Goal: Task Accomplishment & Management: Use online tool/utility

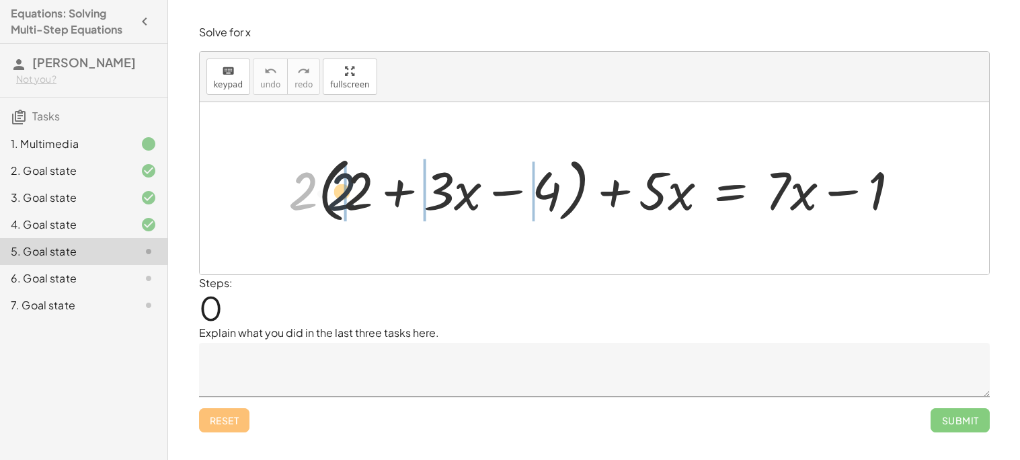
drag, startPoint x: 304, startPoint y: 193, endPoint x: 360, endPoint y: 197, distance: 56.0
click at [360, 197] on div at bounding box center [600, 188] width 636 height 77
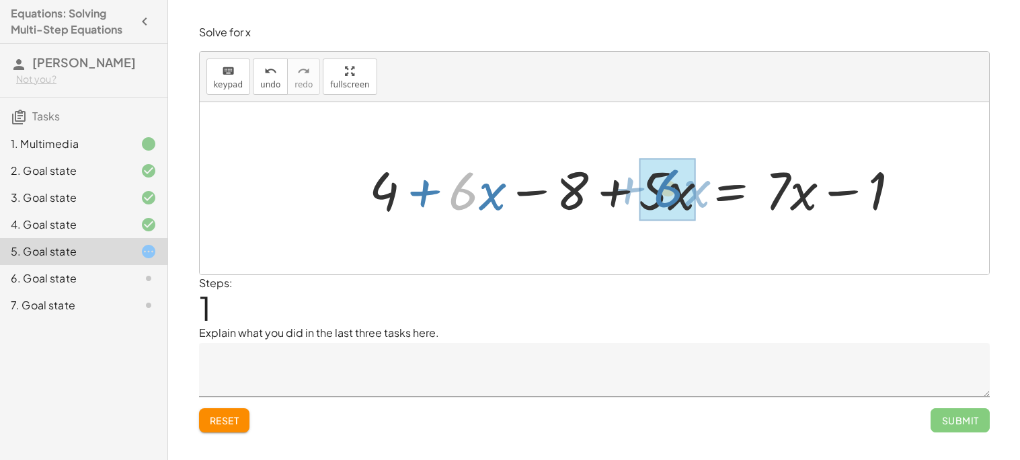
drag, startPoint x: 465, startPoint y: 198, endPoint x: 671, endPoint y: 195, distance: 205.9
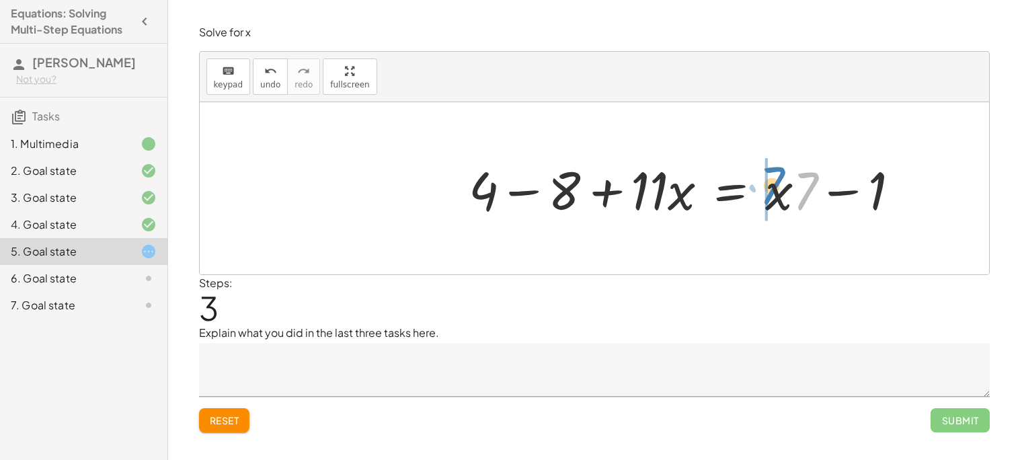
drag, startPoint x: 810, startPoint y: 186, endPoint x: 776, endPoint y: 179, distance: 34.3
click at [776, 179] on div at bounding box center [689, 188] width 455 height 69
drag, startPoint x: 488, startPoint y: 190, endPoint x: 885, endPoint y: 192, distance: 397.6
click at [885, 192] on div at bounding box center [689, 188] width 455 height 69
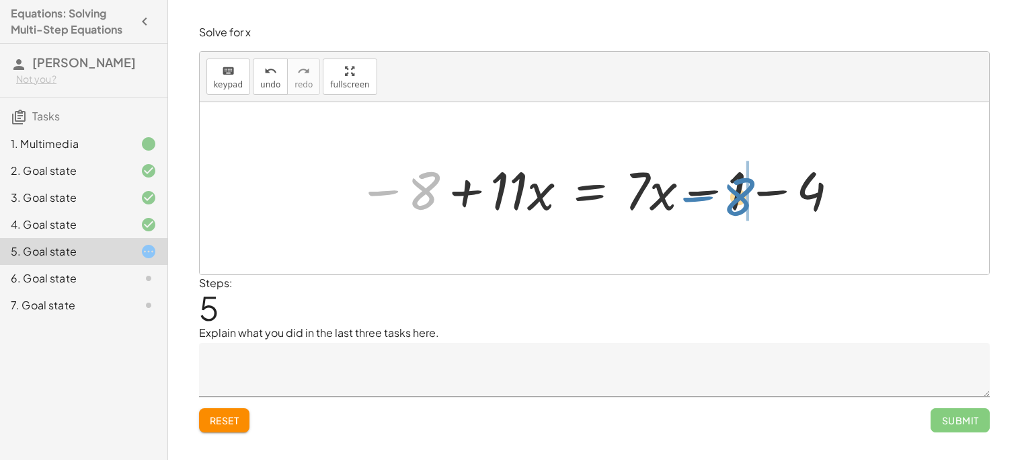
drag, startPoint x: 418, startPoint y: 187, endPoint x: 734, endPoint y: 193, distance: 315.5
click at [734, 193] on div at bounding box center [599, 188] width 497 height 69
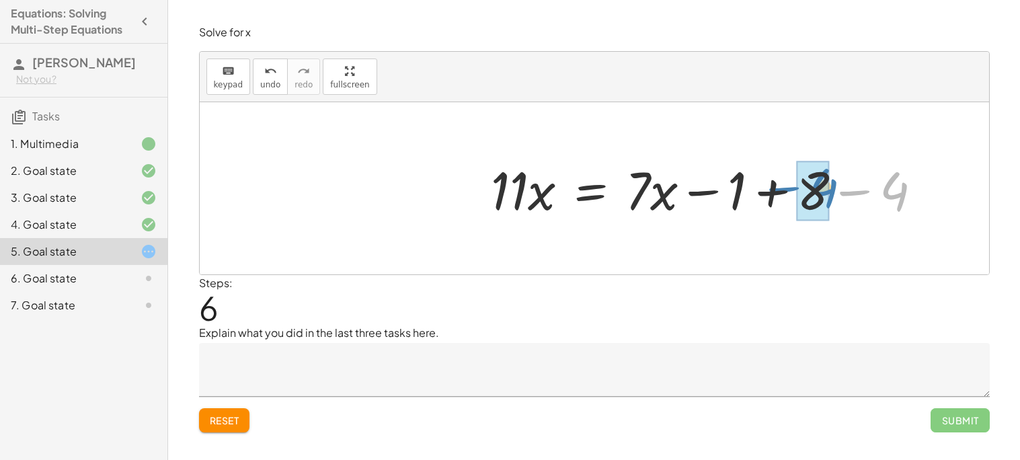
drag, startPoint x: 860, startPoint y: 188, endPoint x: 739, endPoint y: 184, distance: 121.8
click at [739, 184] on div at bounding box center [711, 188] width 455 height 69
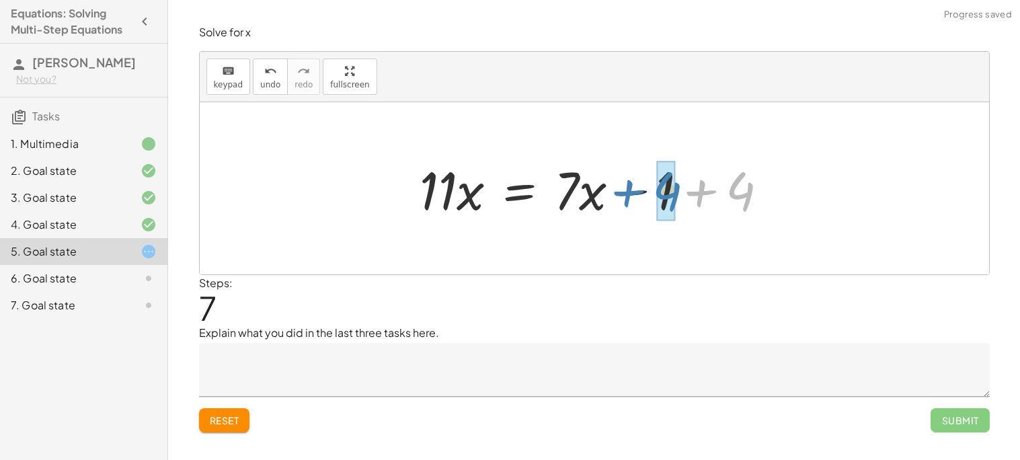
drag, startPoint x: 742, startPoint y: 190, endPoint x: 667, endPoint y: 190, distance: 75.3
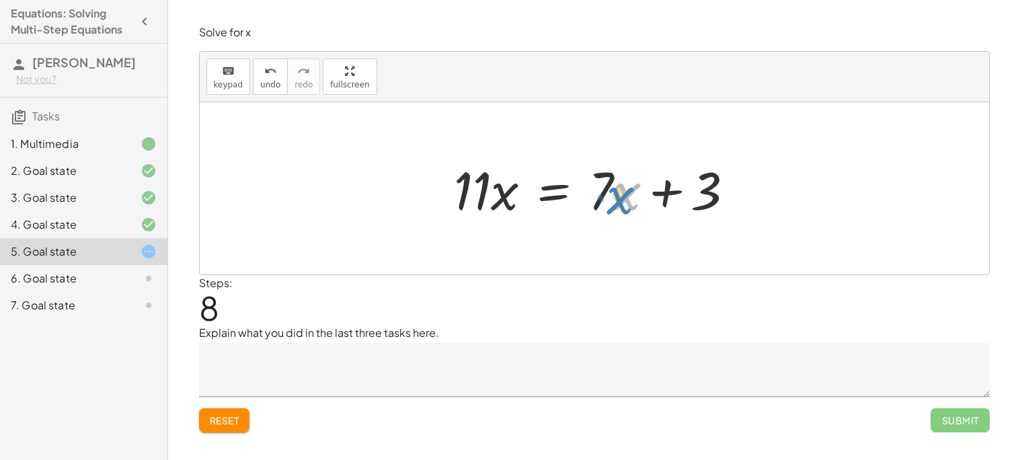
click at [616, 186] on div at bounding box center [599, 188] width 305 height 69
drag, startPoint x: 698, startPoint y: 189, endPoint x: 478, endPoint y: 198, distance: 220.2
click at [478, 198] on div at bounding box center [599, 188] width 305 height 69
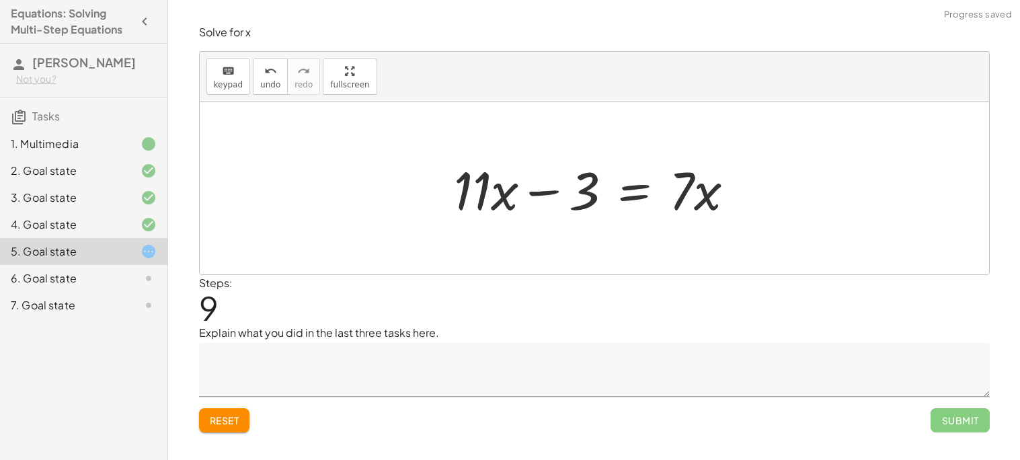
click at [537, 193] on div at bounding box center [599, 188] width 305 height 69
drag, startPoint x: 583, startPoint y: 192, endPoint x: 516, endPoint y: 192, distance: 67.3
click at [516, 192] on div at bounding box center [599, 188] width 305 height 69
drag, startPoint x: 567, startPoint y: 192, endPoint x: 761, endPoint y: 188, distance: 194.4
click at [761, 188] on div "+ · 2 · ( + 2 + · 3 · x − 4 ) + · 5 · x = + · 7 · x − 1 + · 2 · 2 + · 2 · 3 · x…" at bounding box center [595, 188] width 790 height 172
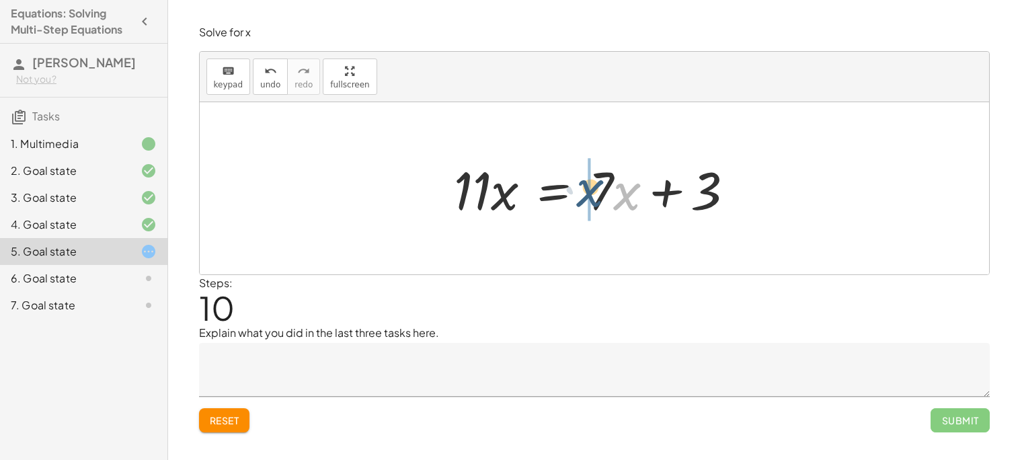
drag, startPoint x: 617, startPoint y: 193, endPoint x: 594, endPoint y: 194, distance: 22.9
click at [594, 194] on div at bounding box center [599, 188] width 305 height 69
drag, startPoint x: 583, startPoint y: 166, endPoint x: 630, endPoint y: 202, distance: 58.5
click at [630, 202] on div at bounding box center [599, 188] width 305 height 69
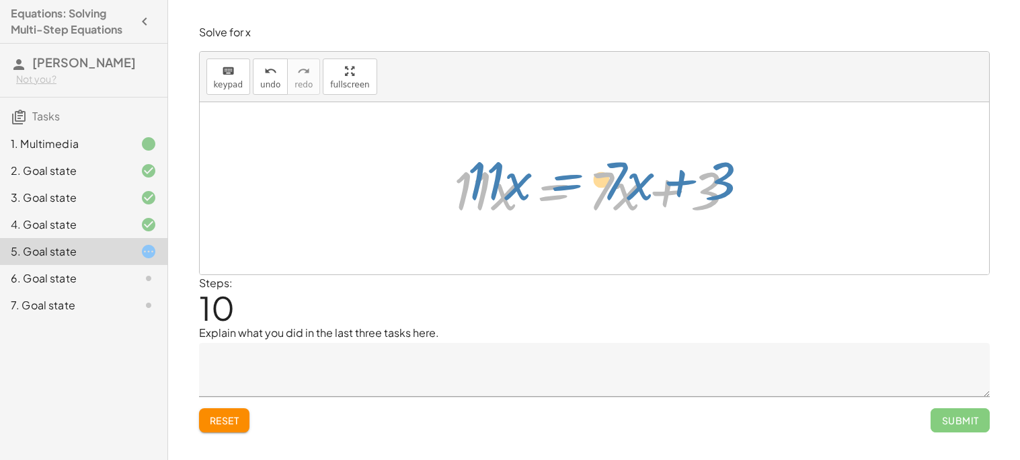
drag, startPoint x: 611, startPoint y: 186, endPoint x: 630, endPoint y: 176, distance: 20.8
click at [630, 176] on div at bounding box center [599, 188] width 305 height 69
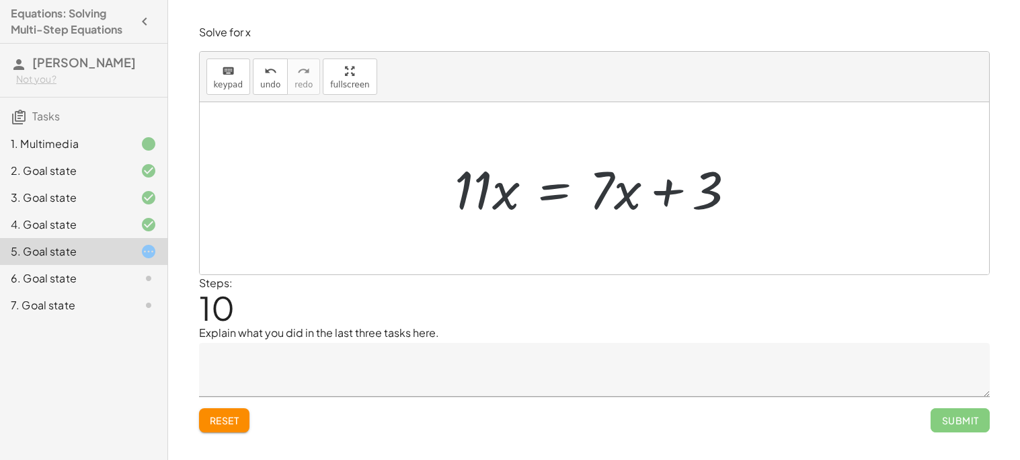
click at [630, 191] on div at bounding box center [599, 188] width 305 height 69
drag, startPoint x: 606, startPoint y: 184, endPoint x: 613, endPoint y: 191, distance: 10.5
click at [613, 191] on div at bounding box center [599, 188] width 305 height 69
drag, startPoint x: 613, startPoint y: 190, endPoint x: 601, endPoint y: 196, distance: 13.5
click at [601, 196] on div at bounding box center [599, 188] width 305 height 69
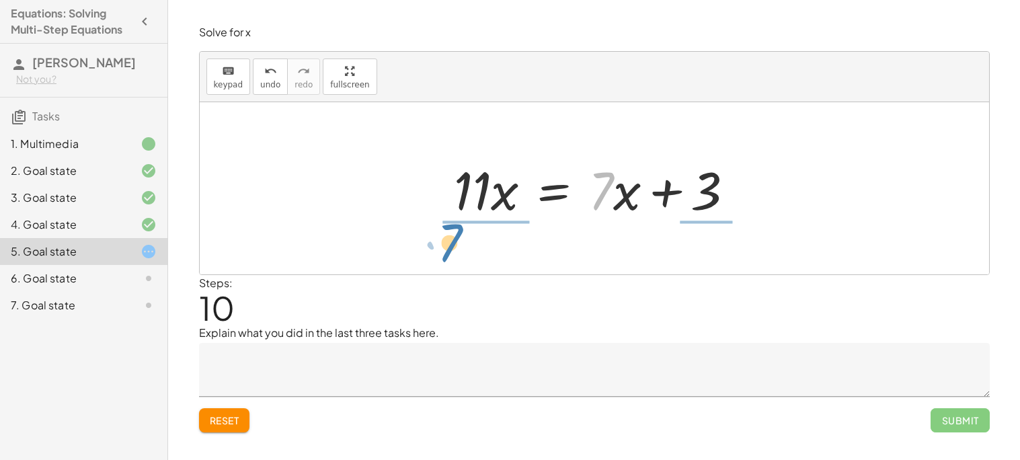
drag, startPoint x: 603, startPoint y: 183, endPoint x: 452, endPoint y: 235, distance: 160.0
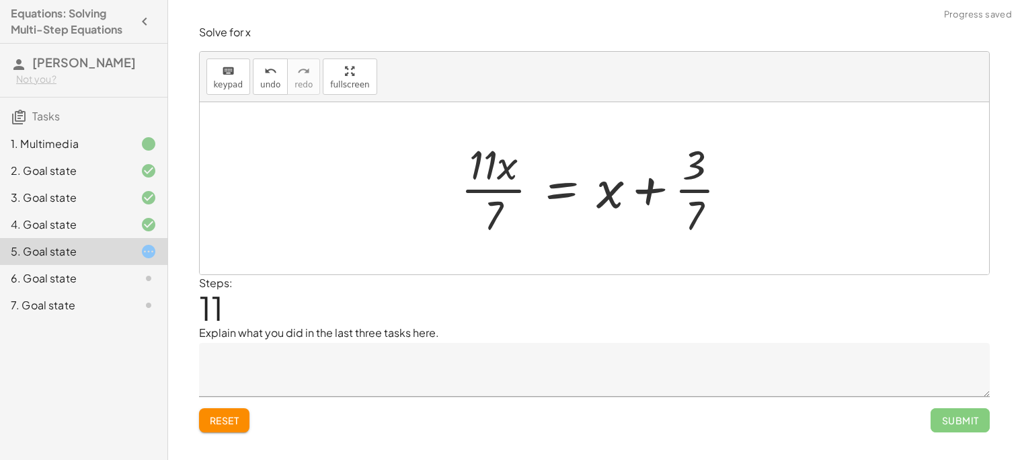
click at [495, 194] on div at bounding box center [599, 189] width 291 height 104
click at [268, 72] on icon "undo" at bounding box center [270, 71] width 13 height 16
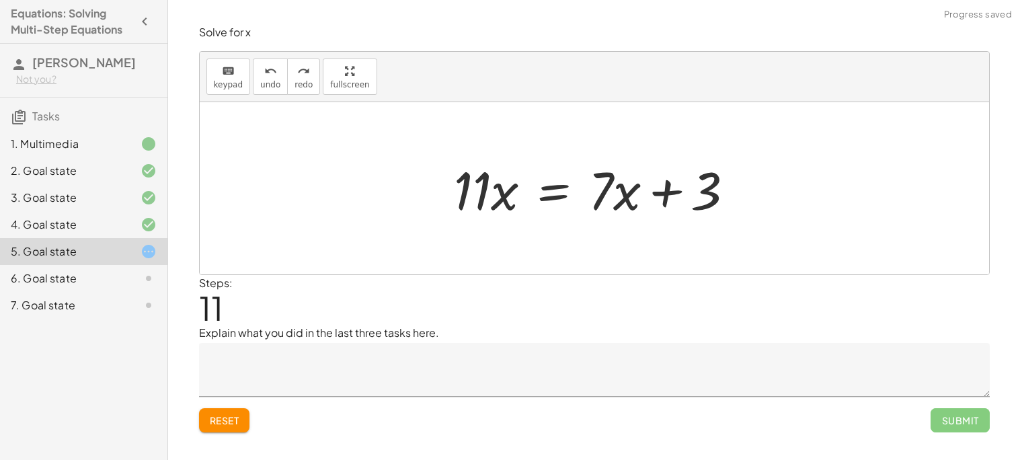
click at [106, 281] on div "6. Goal state" at bounding box center [65, 278] width 108 height 16
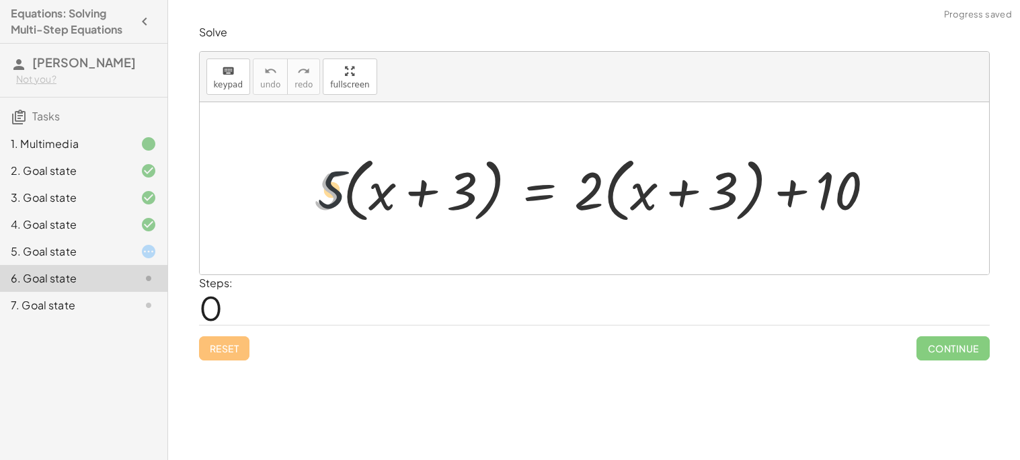
drag, startPoint x: 331, startPoint y: 198, endPoint x: 435, endPoint y: 168, distance: 108.4
click at [435, 168] on div at bounding box center [599, 188] width 585 height 77
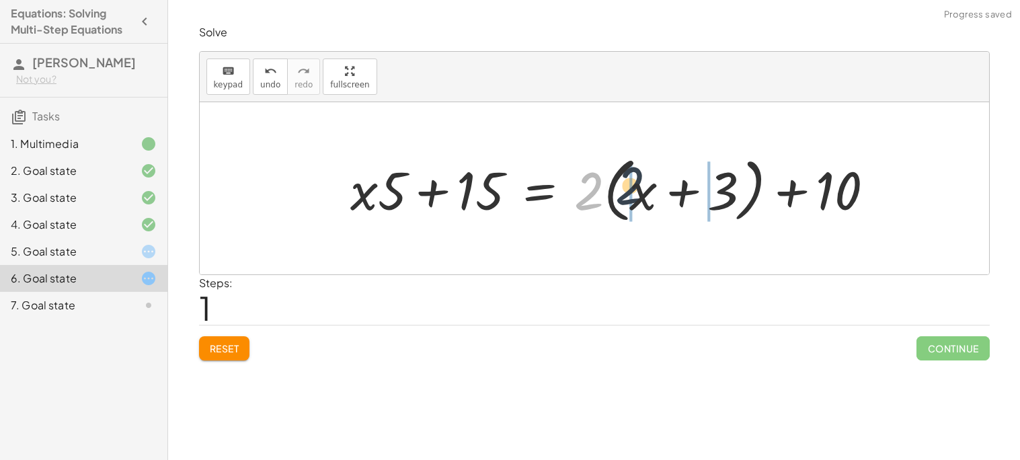
drag, startPoint x: 590, startPoint y: 190, endPoint x: 667, endPoint y: 184, distance: 77.6
click at [667, 184] on div at bounding box center [618, 188] width 548 height 77
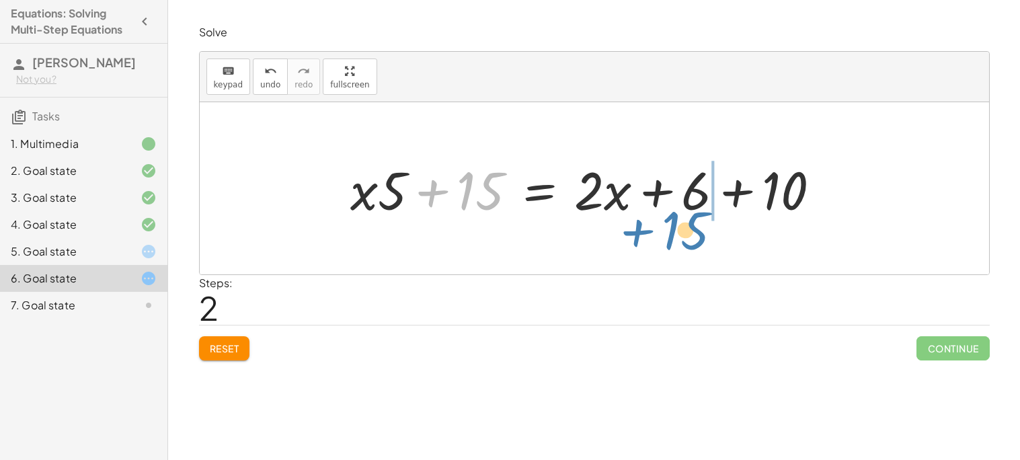
drag, startPoint x: 461, startPoint y: 185, endPoint x: 679, endPoint y: 211, distance: 219.5
click at [679, 211] on div at bounding box center [591, 188] width 494 height 69
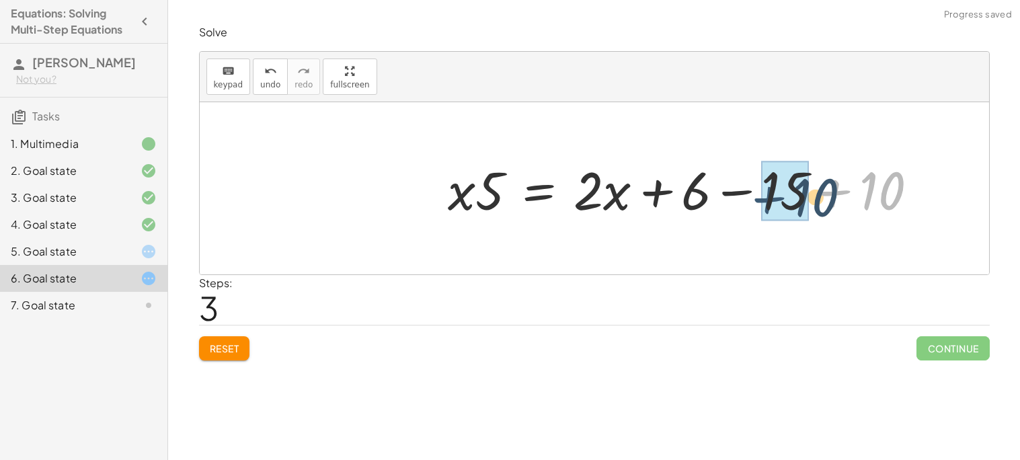
drag, startPoint x: 845, startPoint y: 190, endPoint x: 774, endPoint y: 196, distance: 70.9
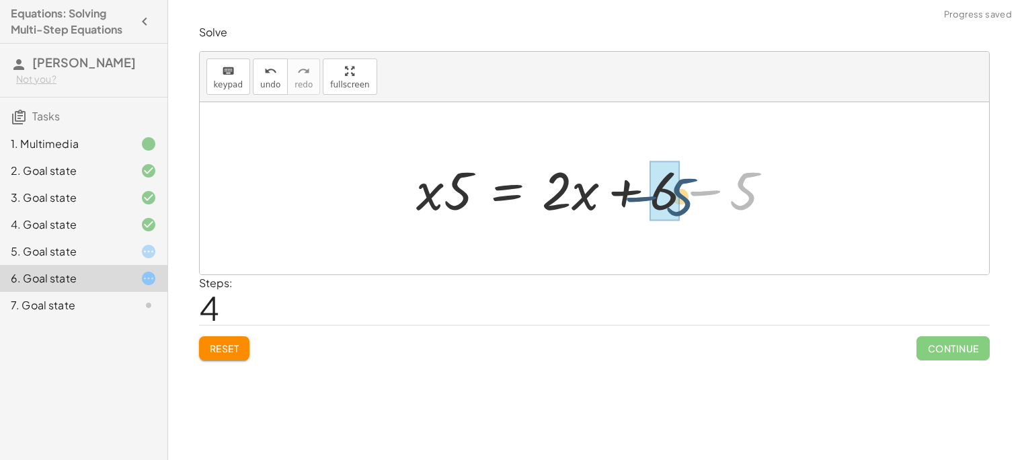
drag, startPoint x: 753, startPoint y: 190, endPoint x: 667, endPoint y: 193, distance: 85.5
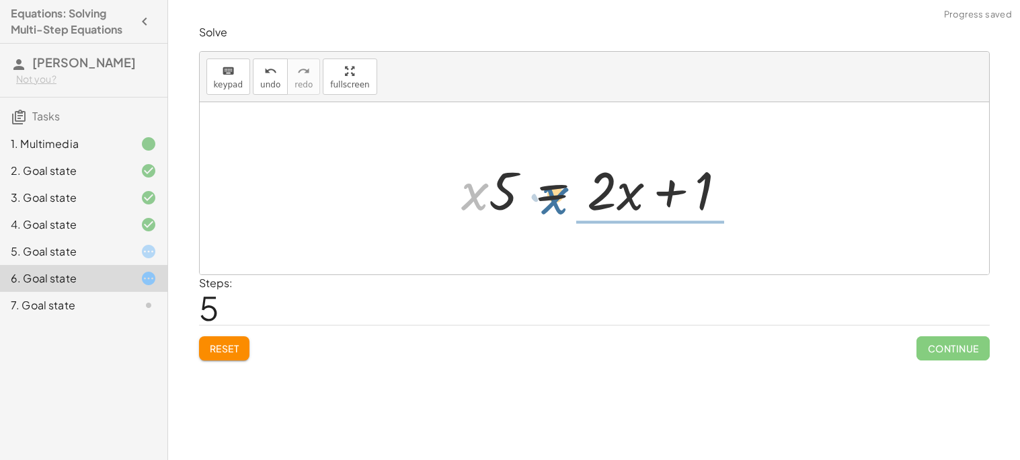
drag, startPoint x: 487, startPoint y: 192, endPoint x: 516, endPoint y: 194, distance: 29.0
click at [516, 194] on div at bounding box center [599, 188] width 289 height 69
drag, startPoint x: 504, startPoint y: 192, endPoint x: 643, endPoint y: 183, distance: 138.9
click at [643, 183] on div at bounding box center [599, 188] width 289 height 69
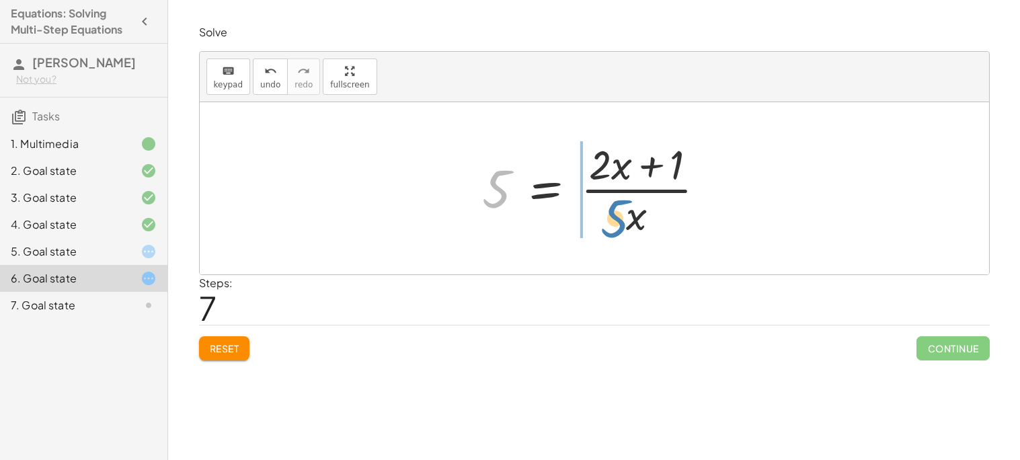
drag, startPoint x: 495, startPoint y: 182, endPoint x: 616, endPoint y: 208, distance: 123.9
click at [616, 208] on div at bounding box center [600, 189] width 248 height 104
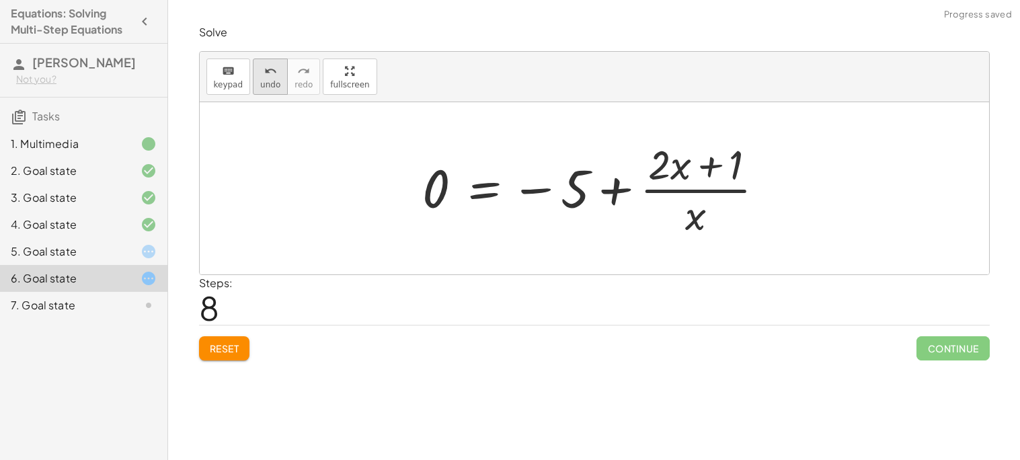
click at [274, 81] on span "undo" at bounding box center [270, 84] width 20 height 9
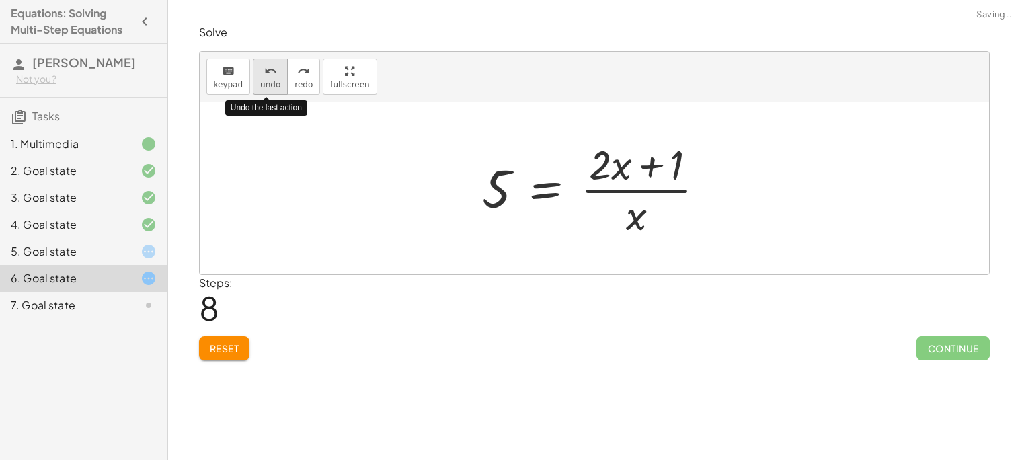
click at [274, 81] on span "undo" at bounding box center [270, 84] width 20 height 9
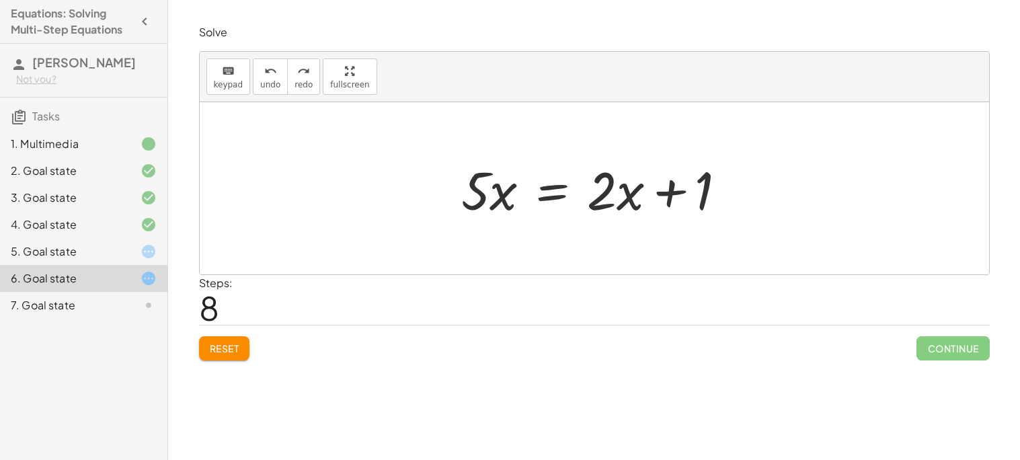
drag, startPoint x: 587, startPoint y: 166, endPoint x: 601, endPoint y: 169, distance: 13.7
click at [601, 169] on div at bounding box center [599, 188] width 289 height 69
drag, startPoint x: 595, startPoint y: 167, endPoint x: 631, endPoint y: 205, distance: 52.8
click at [631, 205] on div at bounding box center [599, 188] width 289 height 69
drag, startPoint x: 618, startPoint y: 189, endPoint x: 503, endPoint y: 197, distance: 114.6
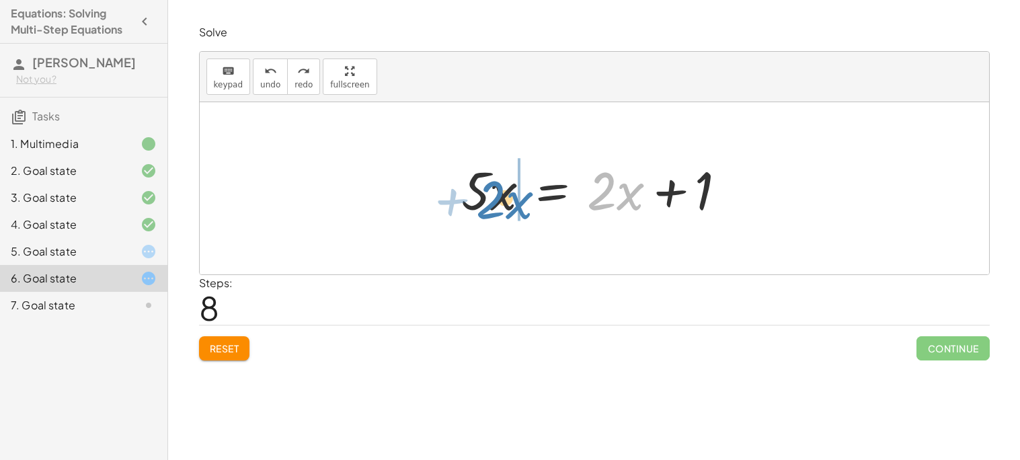
click at [503, 197] on div at bounding box center [599, 188] width 289 height 69
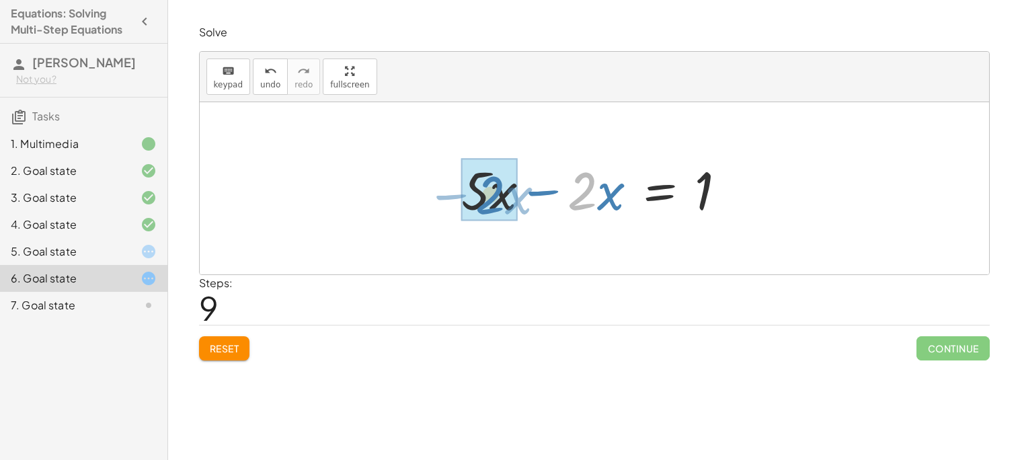
drag, startPoint x: 593, startPoint y: 190, endPoint x: 497, endPoint y: 194, distance: 95.6
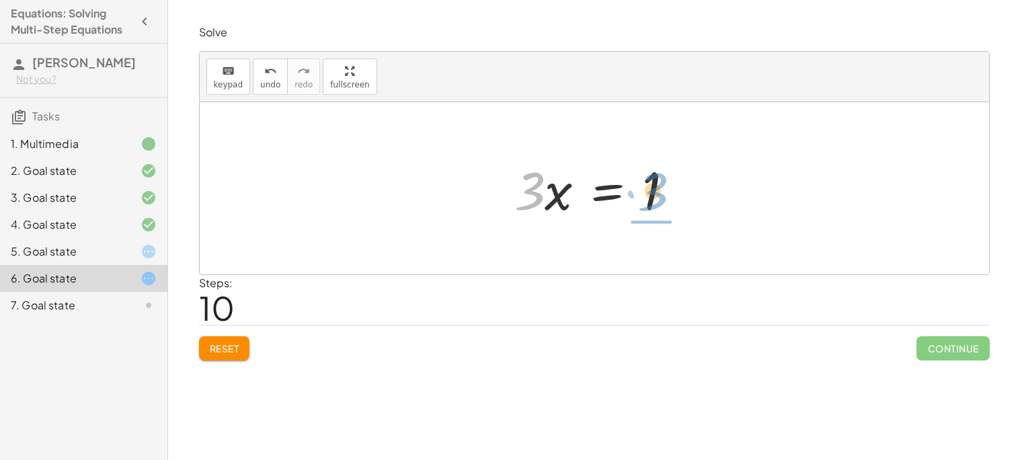
drag, startPoint x: 535, startPoint y: 182, endPoint x: 659, endPoint y: 181, distance: 123.8
click at [659, 181] on div at bounding box center [600, 188] width 184 height 69
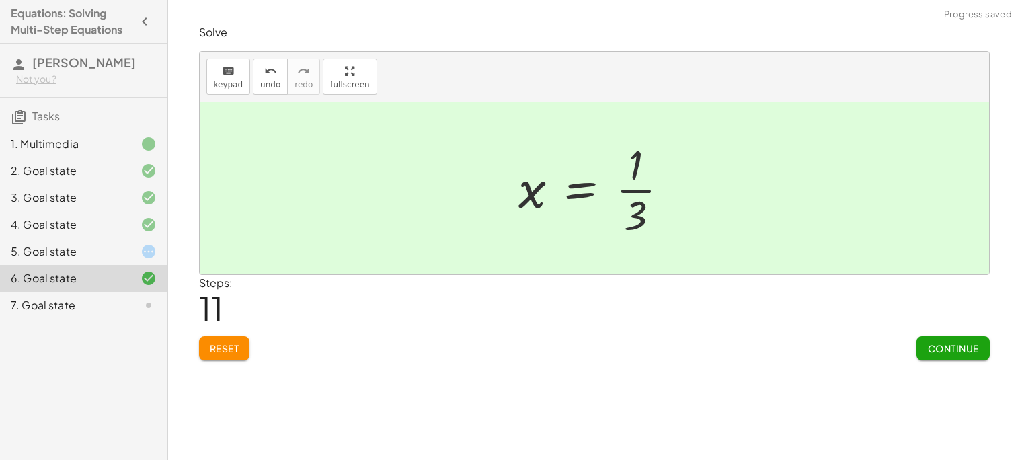
click at [665, 190] on div at bounding box center [599, 189] width 175 height 104
click at [929, 346] on span "Continue" at bounding box center [953, 348] width 51 height 12
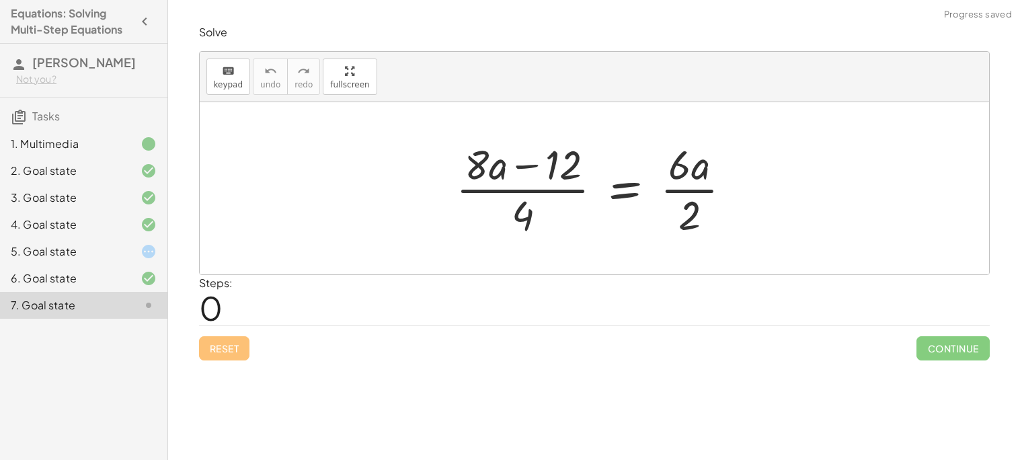
click at [119, 250] on div at bounding box center [138, 252] width 38 height 16
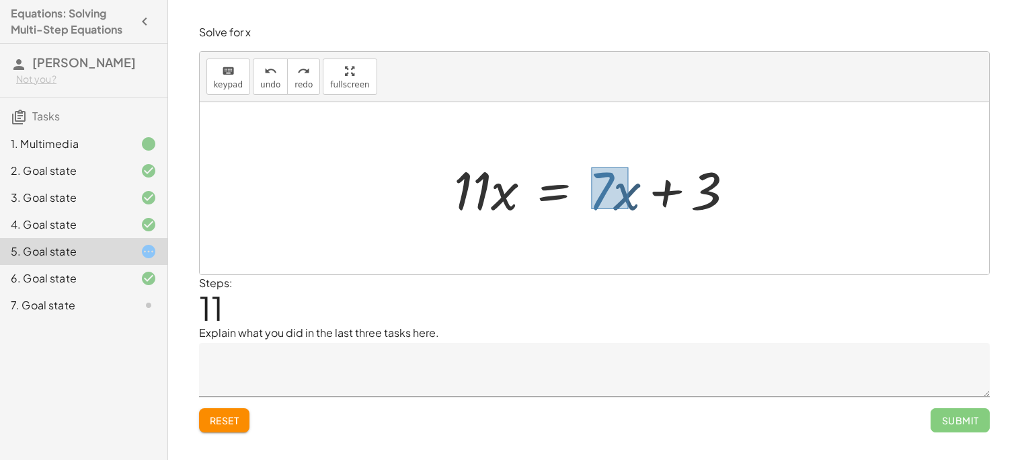
drag, startPoint x: 591, startPoint y: 167, endPoint x: 628, endPoint y: 209, distance: 55.7
click at [628, 209] on div at bounding box center [599, 188] width 305 height 69
drag, startPoint x: 615, startPoint y: 192, endPoint x: 485, endPoint y: 203, distance: 130.3
click at [485, 203] on div at bounding box center [599, 188] width 305 height 69
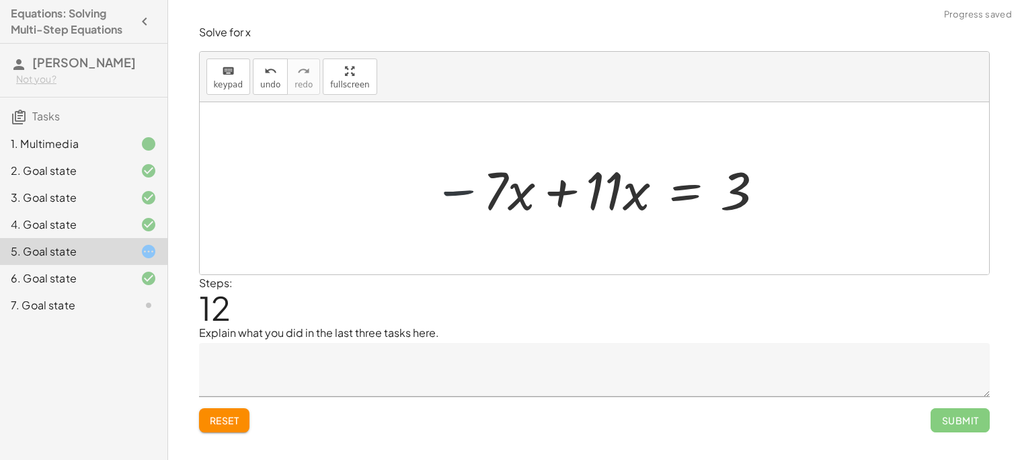
click at [469, 191] on div at bounding box center [599, 188] width 346 height 69
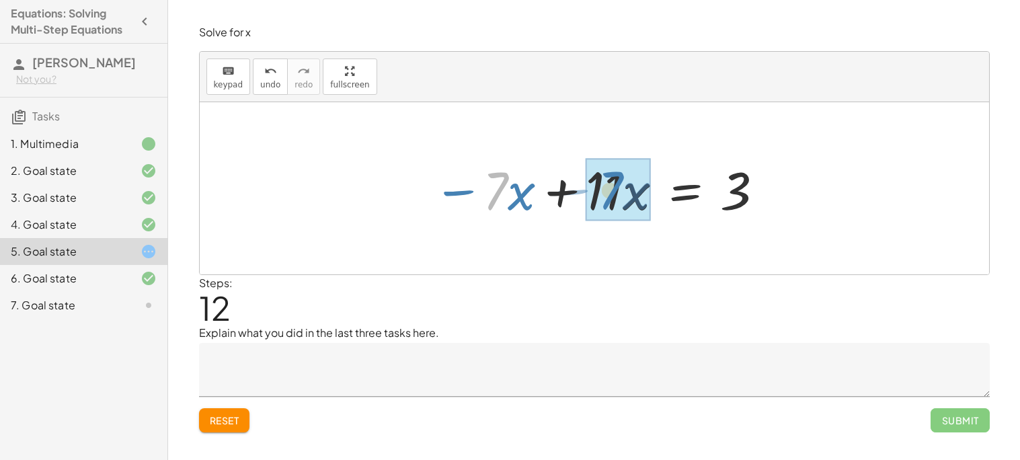
drag, startPoint x: 491, startPoint y: 194, endPoint x: 609, endPoint y: 194, distance: 118.4
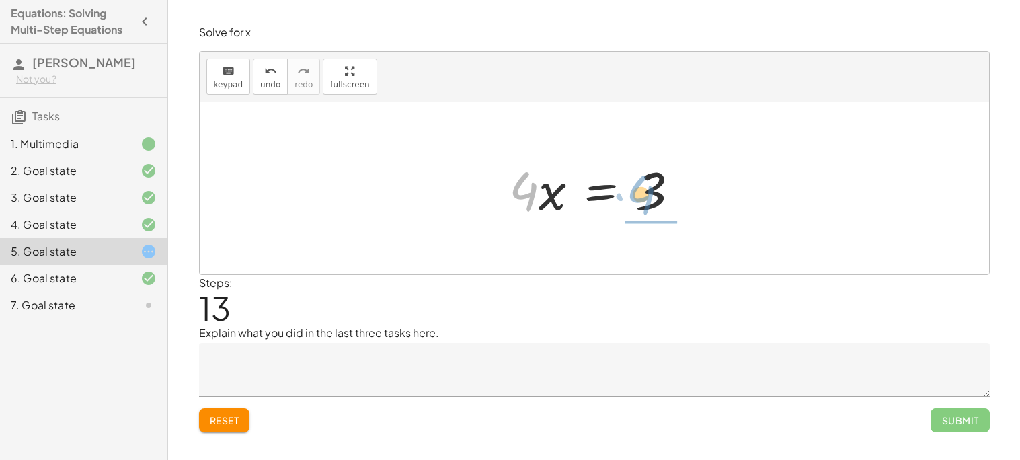
drag, startPoint x: 528, startPoint y: 186, endPoint x: 652, endPoint y: 188, distance: 124.5
click at [652, 188] on div at bounding box center [599, 188] width 195 height 69
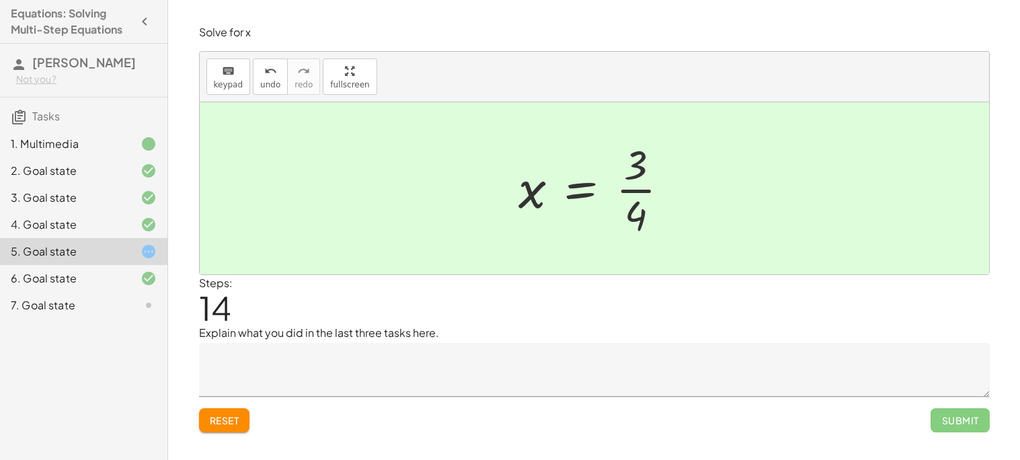
click at [646, 189] on div at bounding box center [599, 189] width 175 height 104
click at [126, 306] on div at bounding box center [138, 305] width 38 height 16
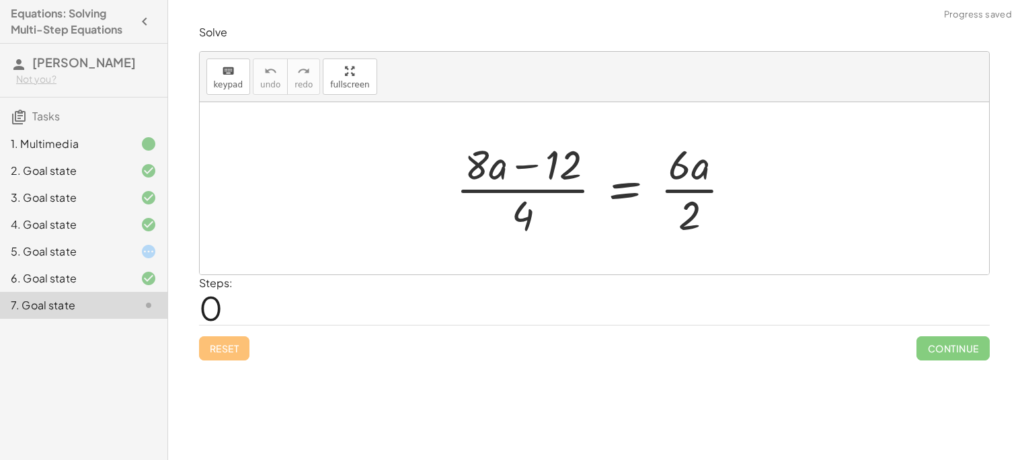
click at [124, 256] on div at bounding box center [138, 252] width 38 height 16
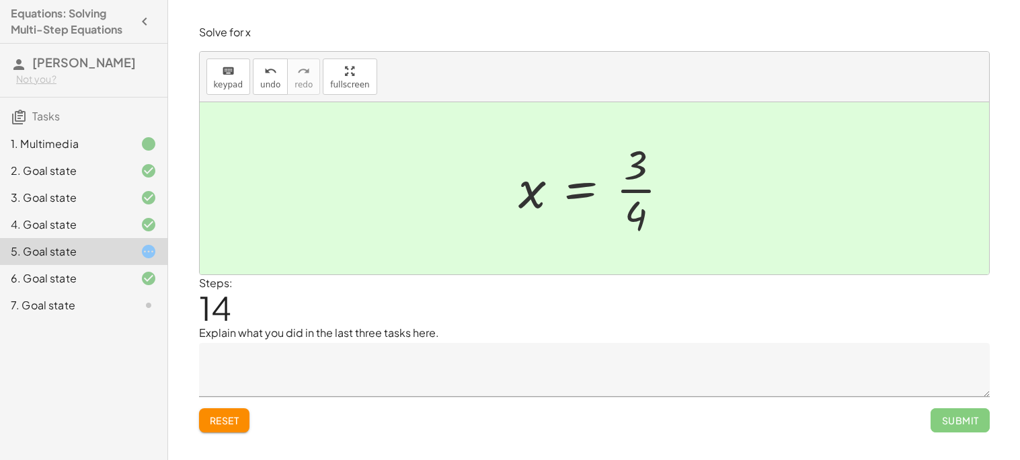
click at [143, 295] on div "7. Goal state" at bounding box center [83, 305] width 167 height 27
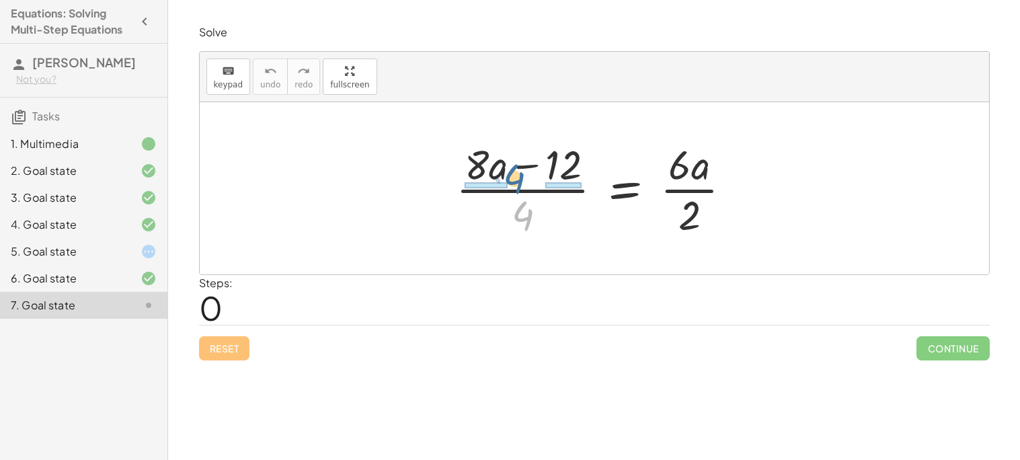
drag, startPoint x: 525, startPoint y: 209, endPoint x: 515, endPoint y: 170, distance: 39.5
click at [515, 170] on div at bounding box center [599, 189] width 300 height 104
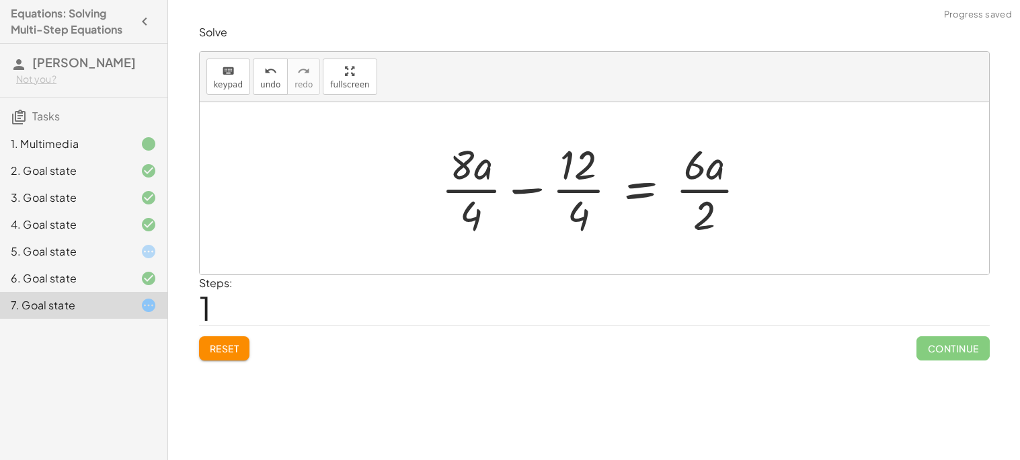
click at [571, 190] on div at bounding box center [600, 189] width 330 height 104
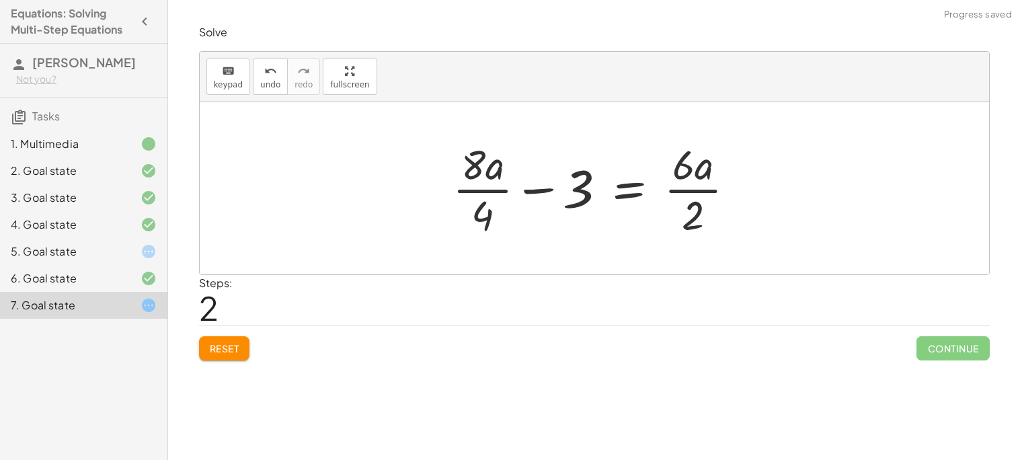
click at [490, 188] on div at bounding box center [599, 189] width 307 height 104
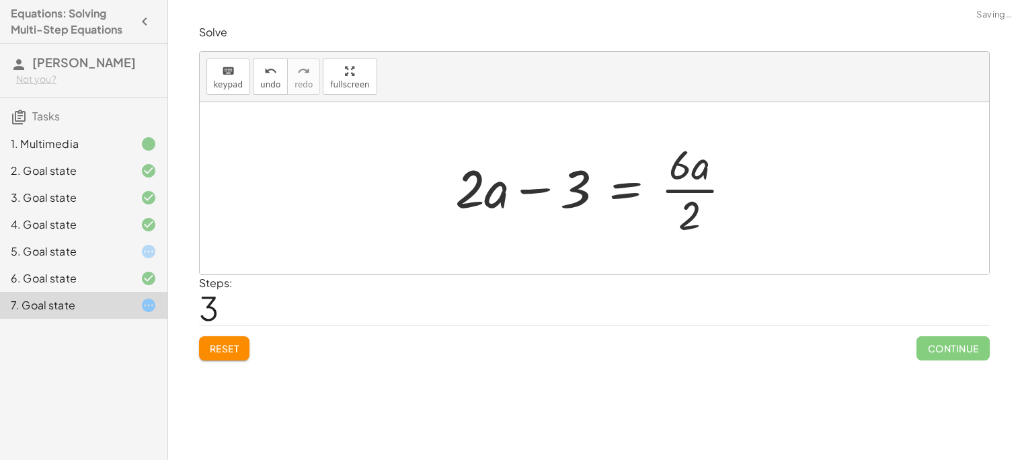
click at [700, 192] on div at bounding box center [599, 189] width 301 height 104
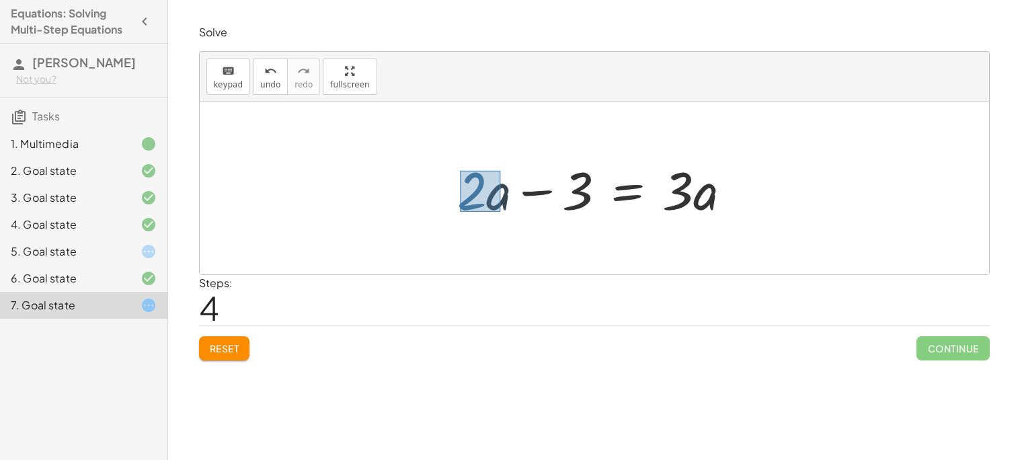
drag, startPoint x: 460, startPoint y: 171, endPoint x: 501, endPoint y: 211, distance: 57.1
click at [501, 211] on div at bounding box center [600, 188] width 299 height 69
drag, startPoint x: 494, startPoint y: 201, endPoint x: 712, endPoint y: 200, distance: 217.3
click at [712, 200] on div at bounding box center [600, 188] width 299 height 69
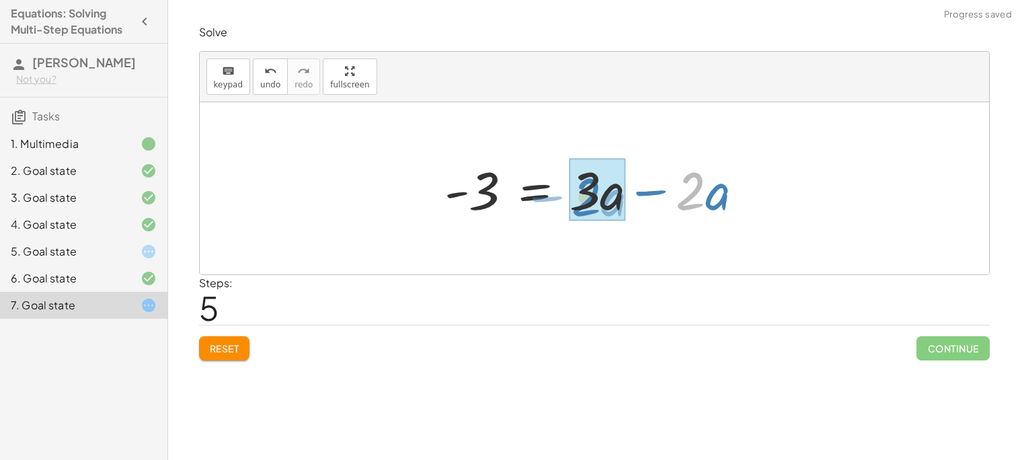
drag, startPoint x: 696, startPoint y: 197, endPoint x: 589, endPoint y: 200, distance: 106.3
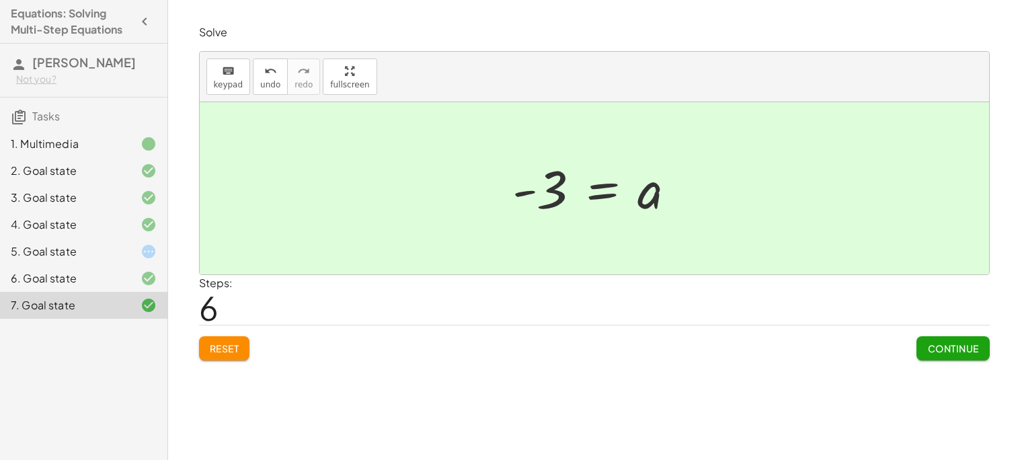
click at [962, 334] on div "Continue" at bounding box center [953, 343] width 73 height 35
click at [962, 342] on button "Continue" at bounding box center [953, 348] width 73 height 24
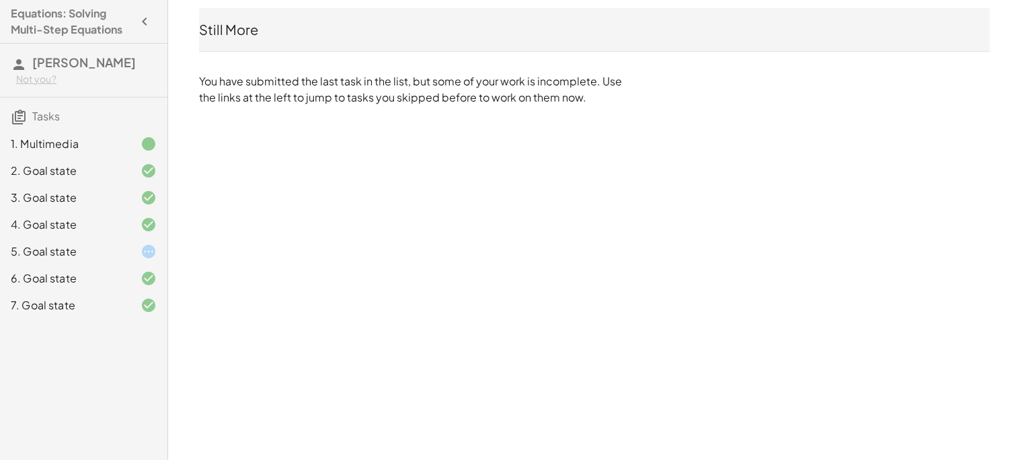
click at [153, 248] on icon at bounding box center [149, 252] width 16 height 16
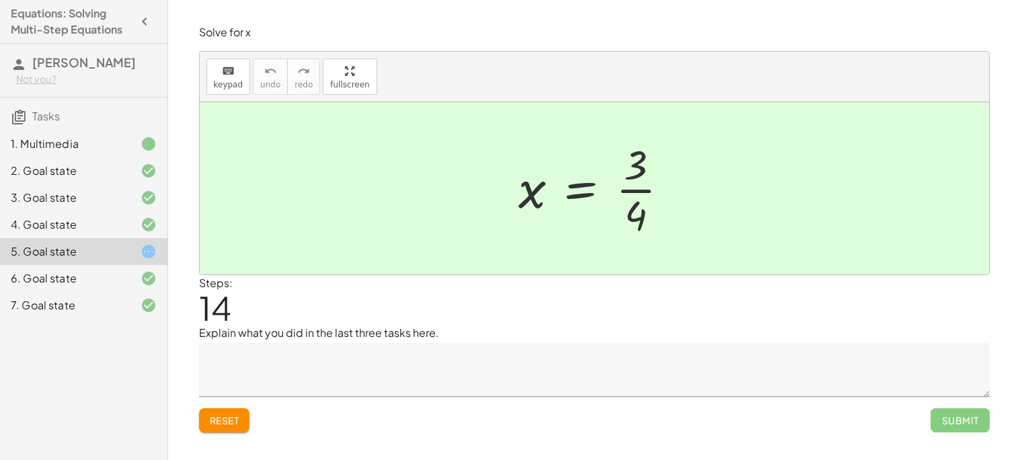
click at [270, 377] on textarea at bounding box center [594, 370] width 791 height 54
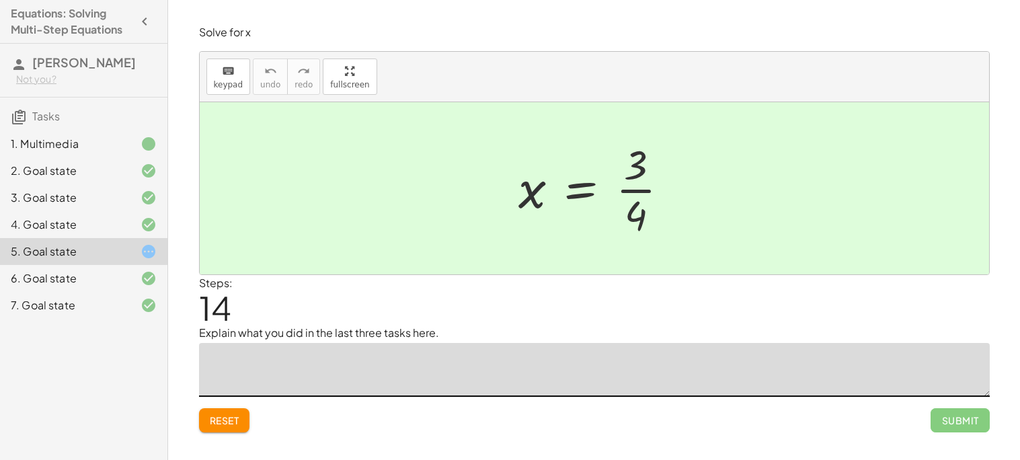
click at [271, 379] on textarea at bounding box center [594, 370] width 791 height 54
click at [132, 147] on div at bounding box center [138, 144] width 38 height 16
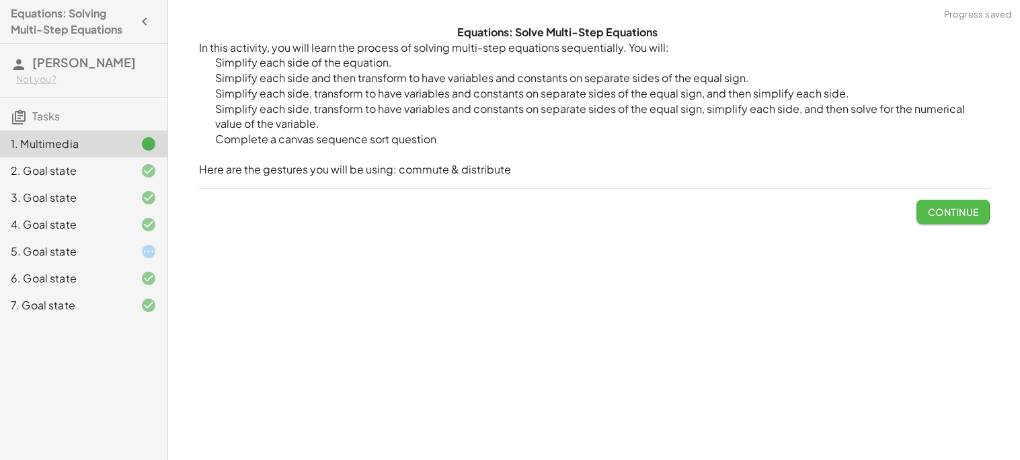
click at [955, 223] on button "Continue" at bounding box center [953, 212] width 73 height 24
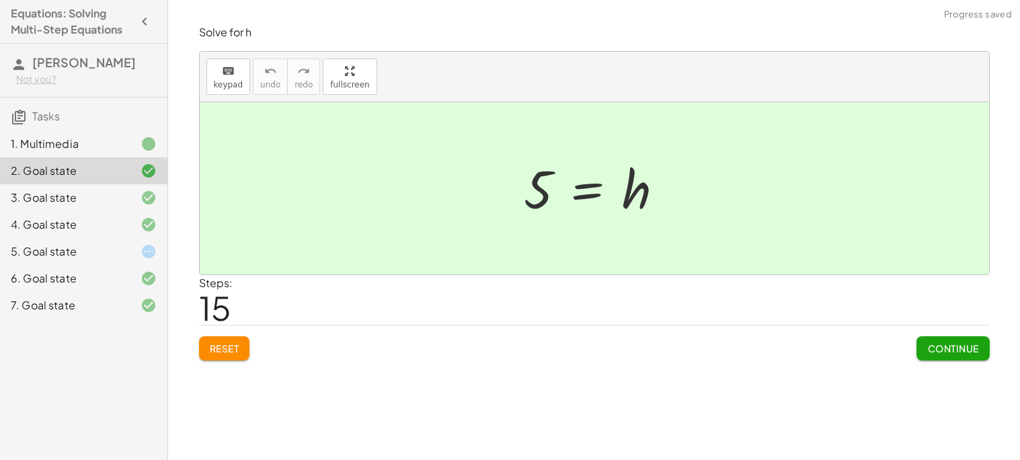
click at [957, 343] on span "Continue" at bounding box center [953, 348] width 51 height 12
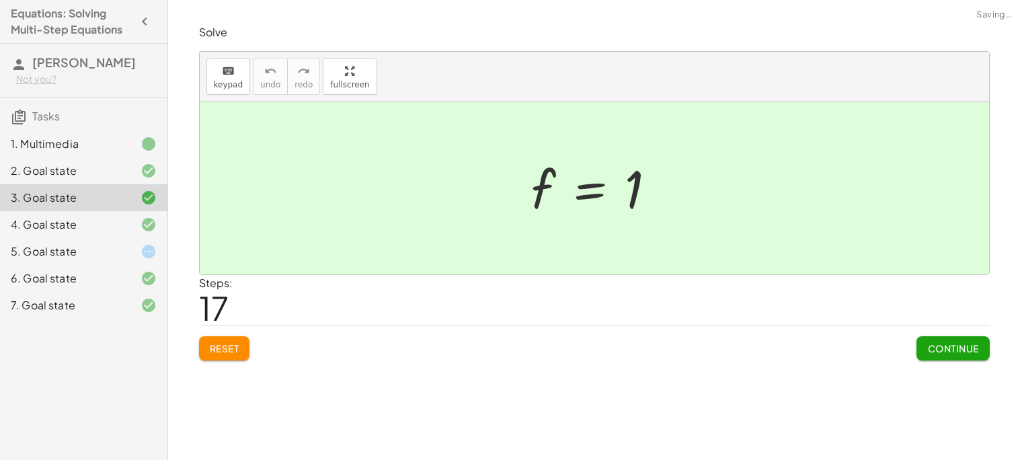
click at [957, 343] on span "Continue" at bounding box center [953, 348] width 51 height 12
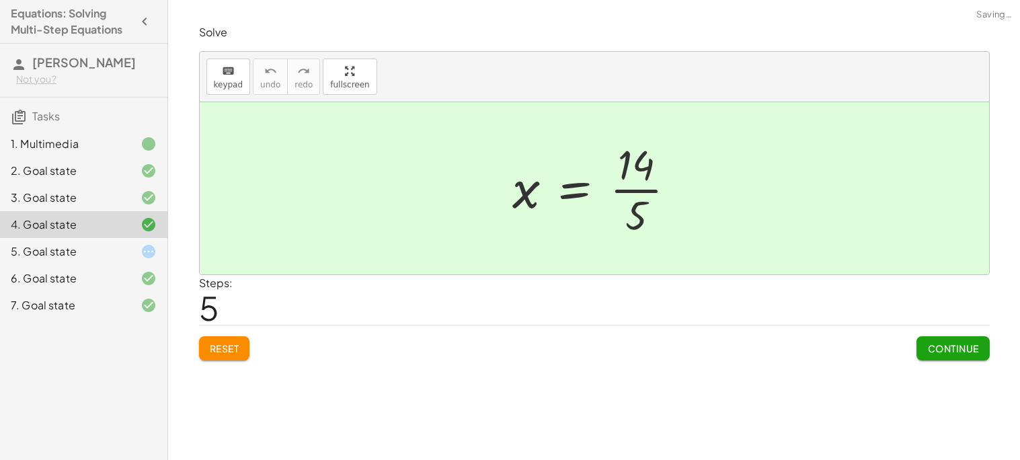
click at [957, 343] on span "Continue" at bounding box center [953, 348] width 51 height 12
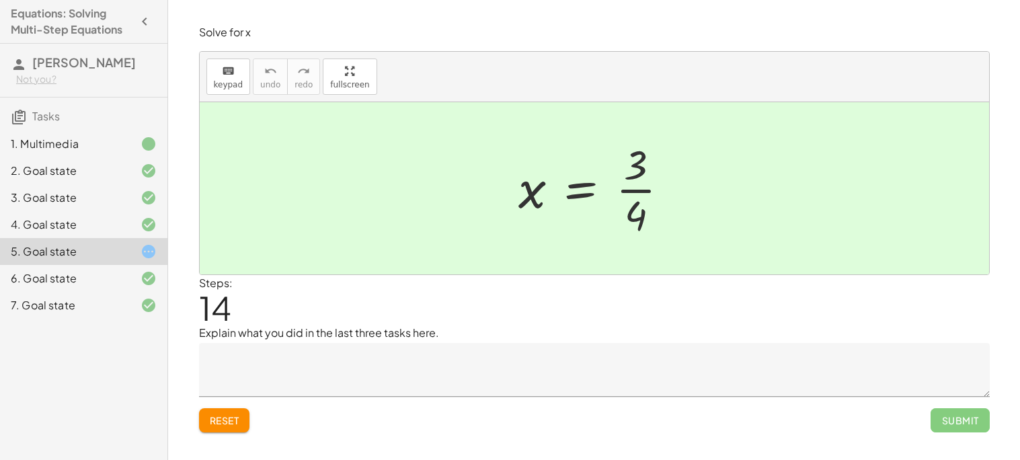
click at [585, 357] on textarea at bounding box center [594, 370] width 791 height 54
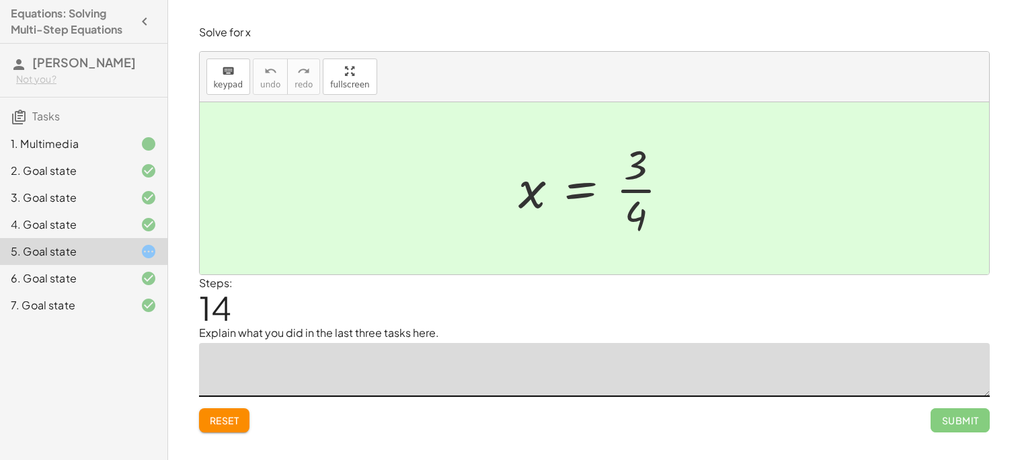
click at [114, 265] on div "4. Goal state" at bounding box center [83, 278] width 167 height 27
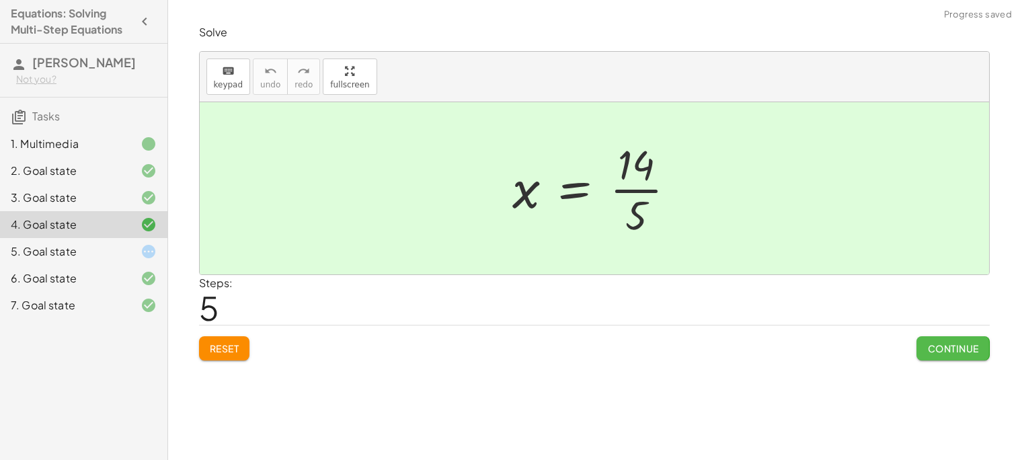
click at [930, 346] on span "Continue" at bounding box center [953, 348] width 51 height 12
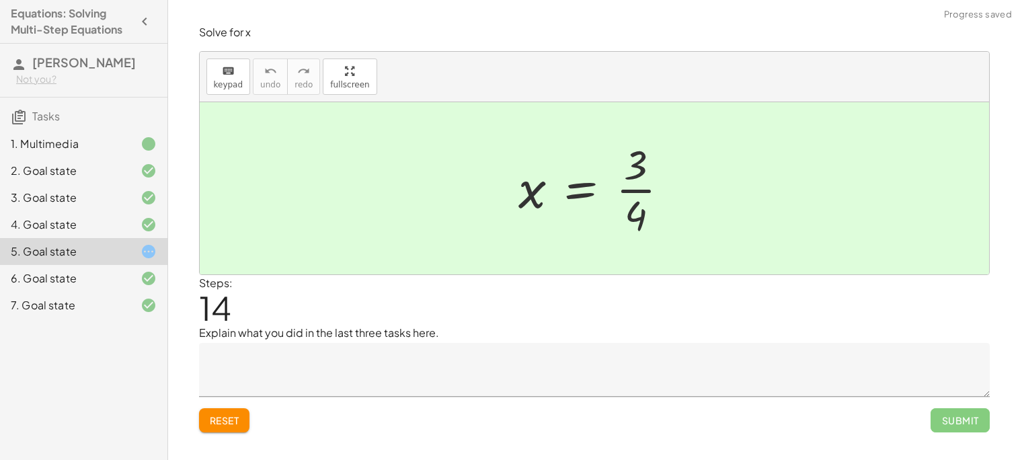
click at [749, 388] on textarea at bounding box center [594, 370] width 791 height 54
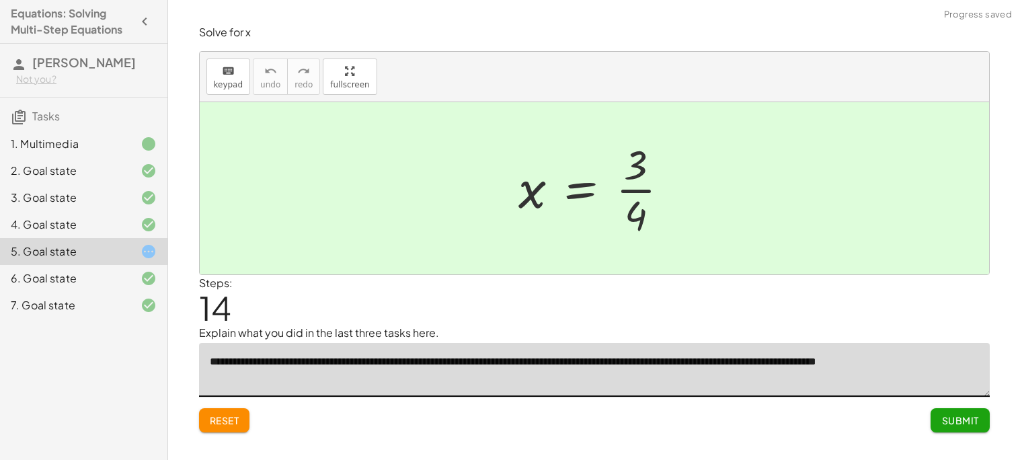
click at [877, 361] on textarea "**********" at bounding box center [594, 370] width 791 height 54
click at [921, 366] on textarea "**********" at bounding box center [594, 370] width 791 height 54
click at [916, 361] on textarea "**********" at bounding box center [594, 370] width 791 height 54
type textarea "**********"
click at [675, 363] on textarea "**********" at bounding box center [594, 370] width 791 height 54
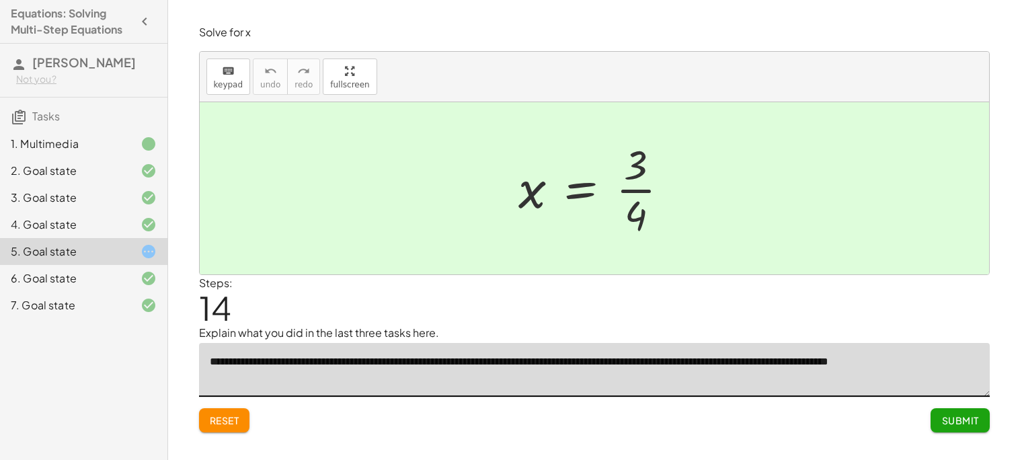
click at [963, 429] on button "Submit" at bounding box center [960, 420] width 59 height 24
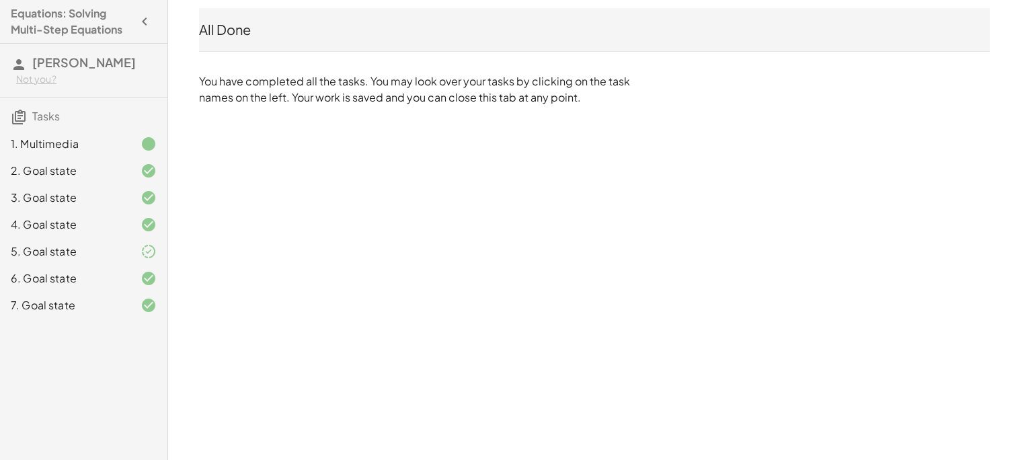
click at [141, 252] on icon at bounding box center [149, 252] width 16 height 16
